Goal: Check status: Check status

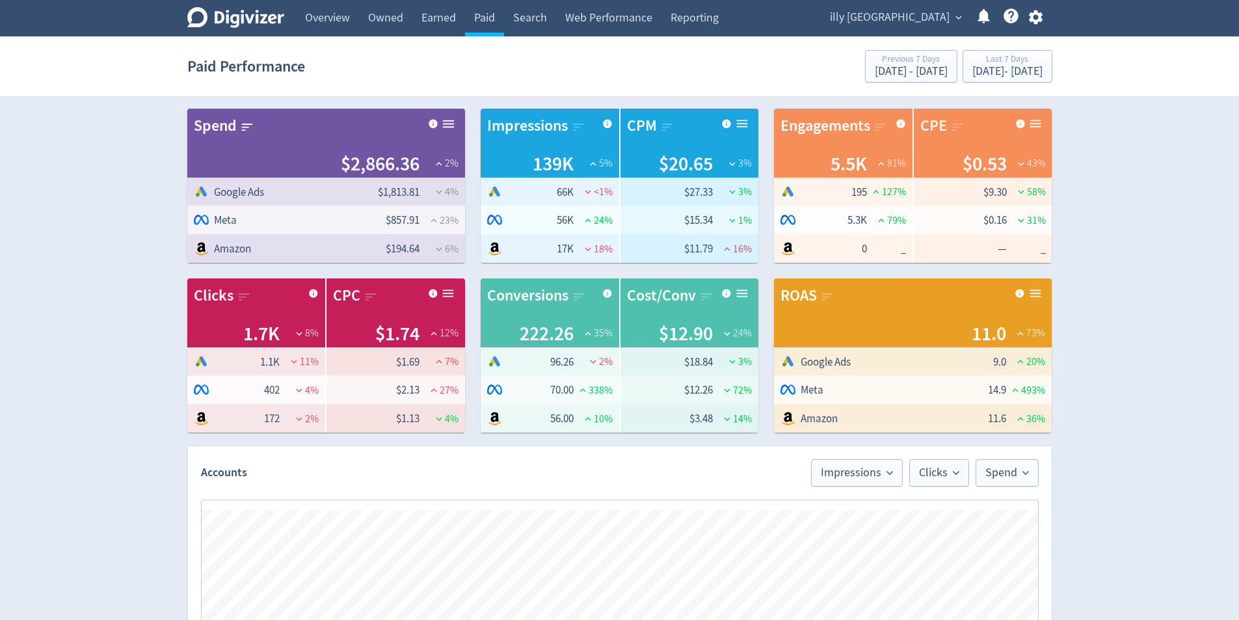
click at [1153, 122] on div "Digivizer Logo [PERSON_NAME] Logo Overview Owned Earned Paid Search Web Perform…" at bounding box center [619, 616] width 1239 height 1233
click at [1047, 66] on div "Last 7 Days [DATE] - [DATE]" at bounding box center [1008, 67] width 82 height 27
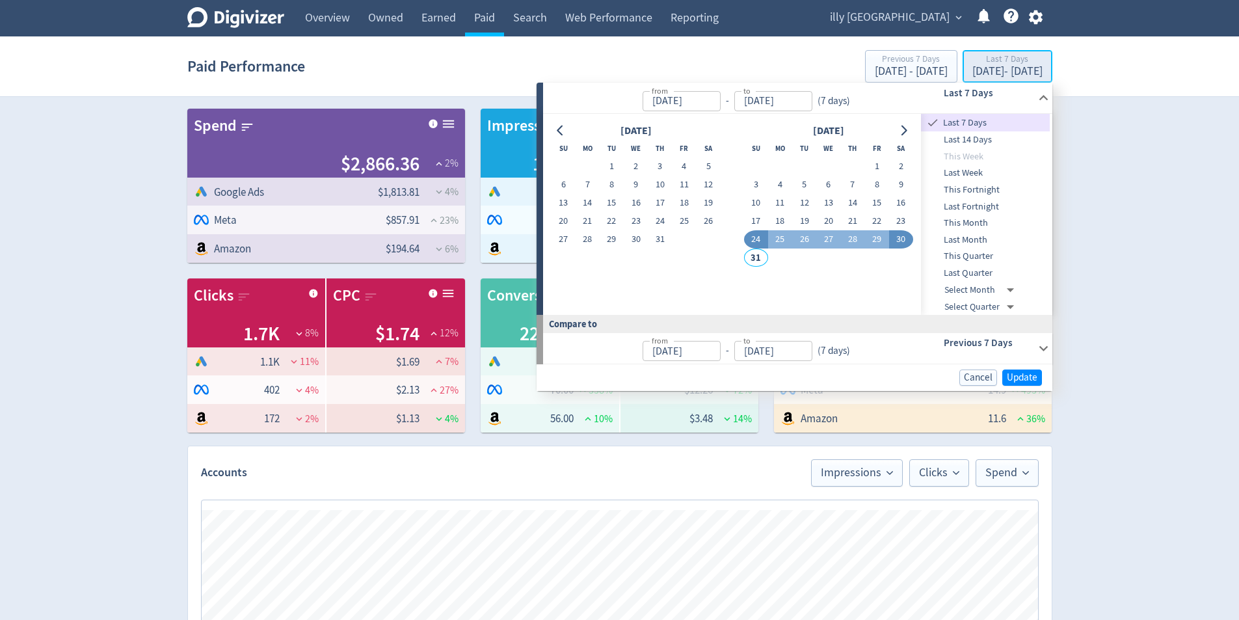
type input "[DATE]"
drag, startPoint x: 880, startPoint y: 161, endPoint x: 861, endPoint y: 191, distance: 35.4
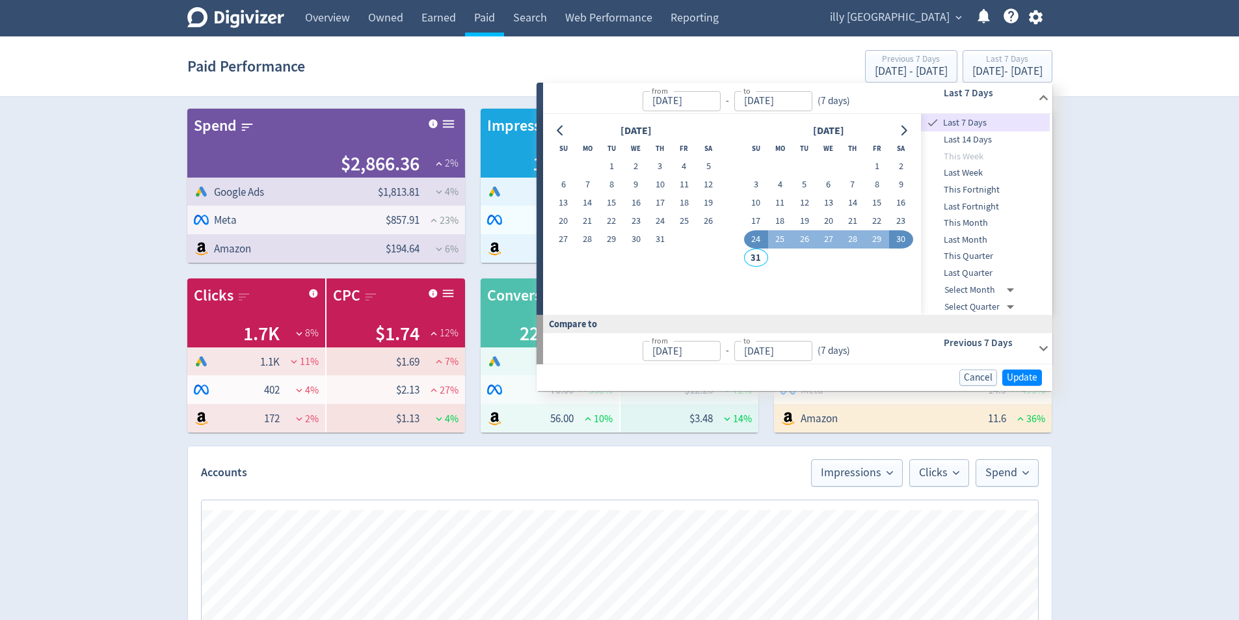
click at [880, 161] on button "1" at bounding box center [876, 166] width 24 height 18
type input "[DATE]"
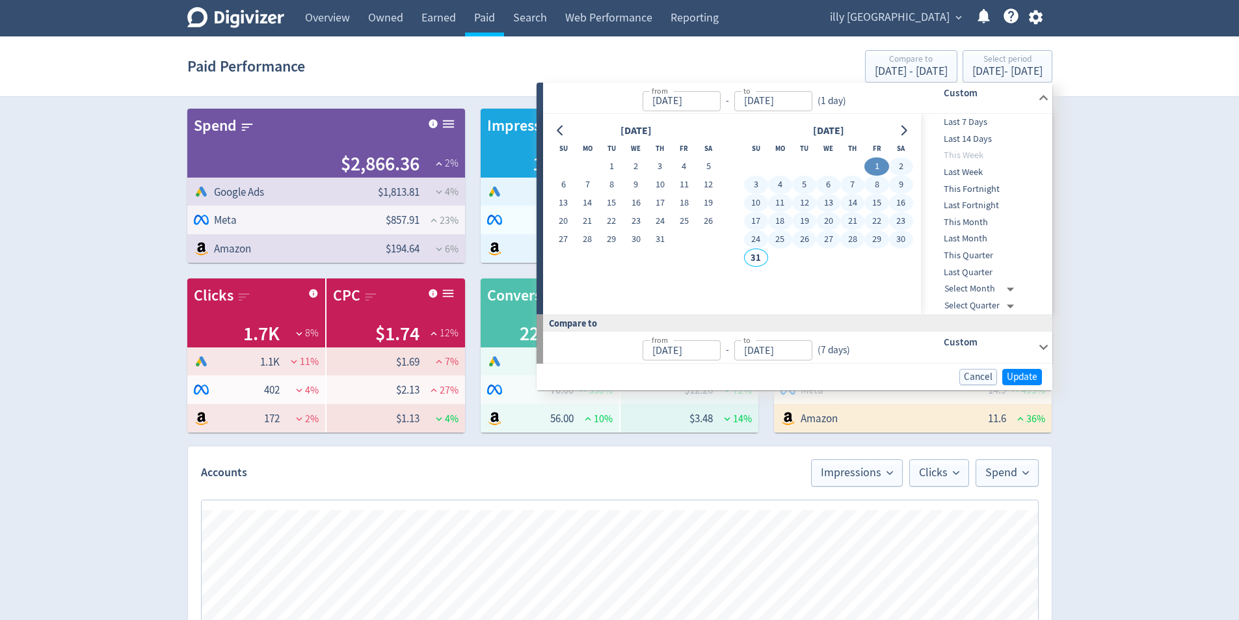
drag, startPoint x: 911, startPoint y: 239, endPoint x: 943, endPoint y: 300, distance: 69.0
click at [911, 239] on button "30" at bounding box center [901, 239] width 24 height 18
type input "[DATE]"
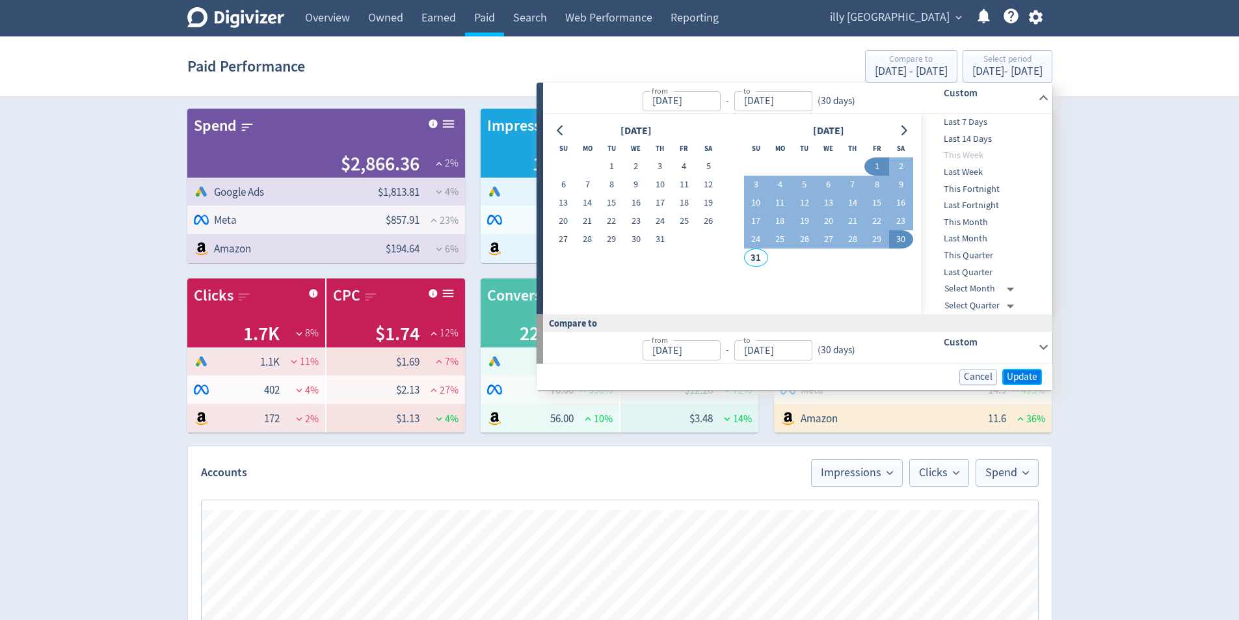
click at [1029, 373] on span "Update" at bounding box center [1022, 377] width 31 height 10
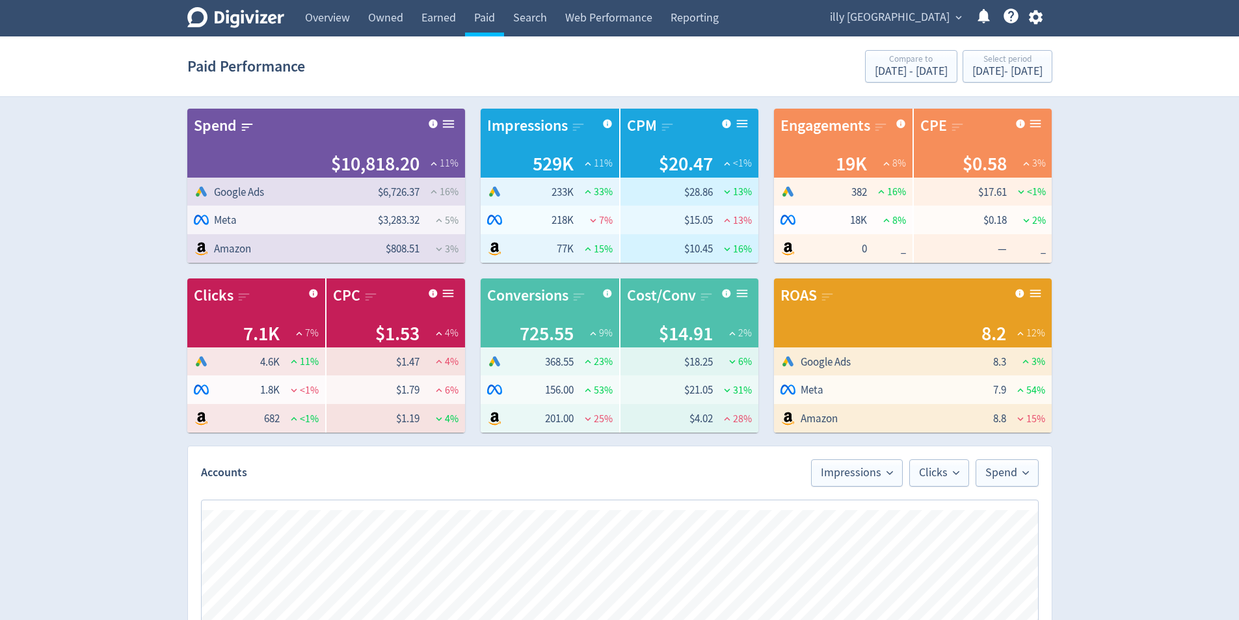
click at [1158, 284] on div "Digivizer Logo [PERSON_NAME] Logo Overview Owned Earned Paid Search Web Perform…" at bounding box center [619, 616] width 1239 height 1233
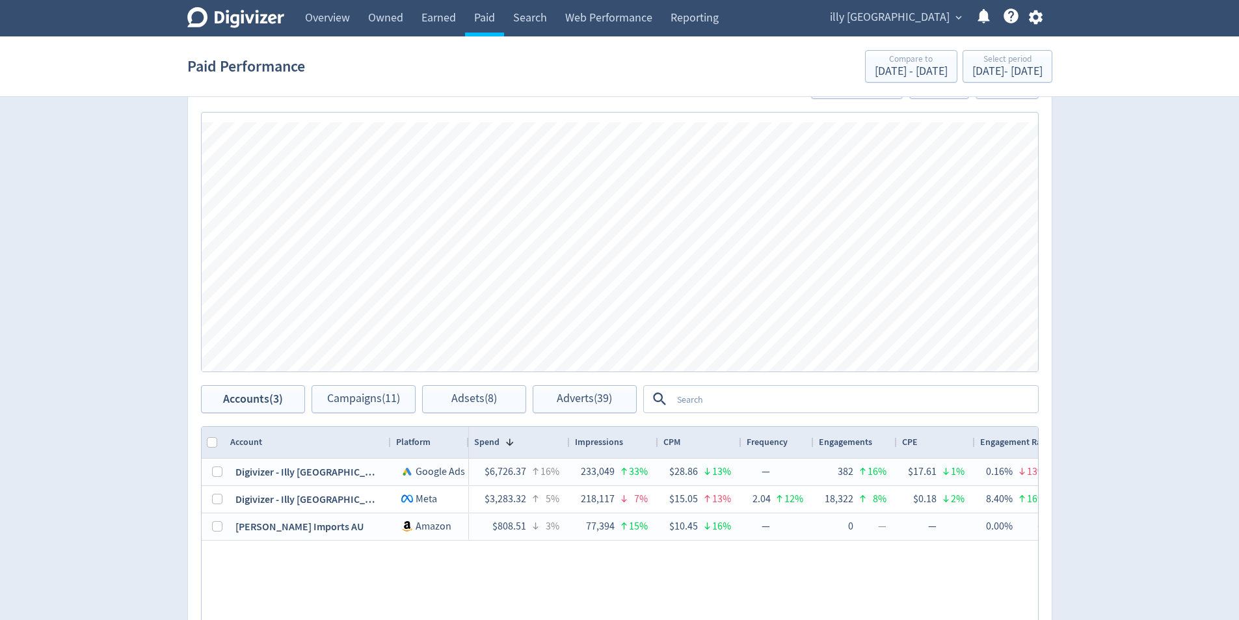
scroll to position [390, 0]
